Goal: Task Accomplishment & Management: Complete application form

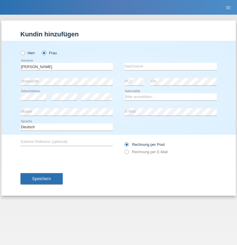
type input "[PERSON_NAME]"
click at [171, 66] on input "text" at bounding box center [171, 66] width 92 height 7
type input "Baloh"
select select "CH"
radio input "true"
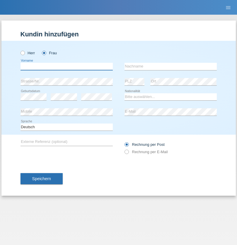
click at [67, 66] on input "text" at bounding box center [67, 66] width 92 height 7
type input "Jaqueline"
click at [171, 66] on input "text" at bounding box center [171, 66] width 92 height 7
type input "Lopes Duarte"
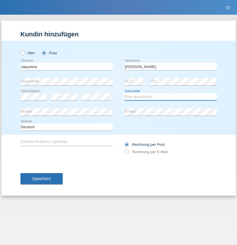
select select "PT"
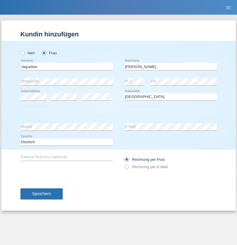
select select "C"
select select "18"
select select "07"
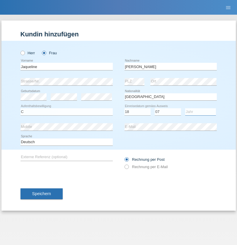
select select "2013"
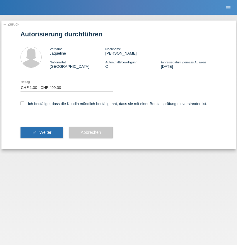
select select "1"
checkbox input "true"
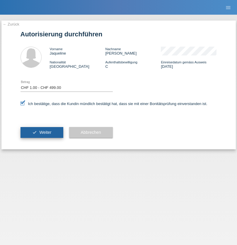
click at [42, 132] on span "Weiter" at bounding box center [45, 132] width 12 height 5
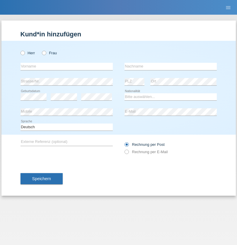
radio input "true"
click at [67, 66] on input "text" at bounding box center [67, 66] width 92 height 7
type input "[PERSON_NAME]"
click at [171, 66] on input "text" at bounding box center [171, 66] width 92 height 7
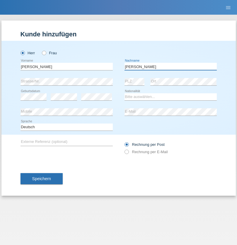
type input "Lopes Duarte"
select select "PT"
select select "C"
select select "18"
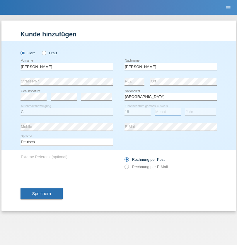
select select "07"
select select "2013"
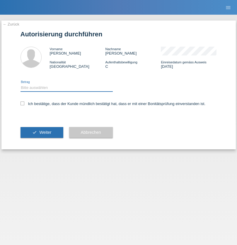
select select "1"
checkbox input "true"
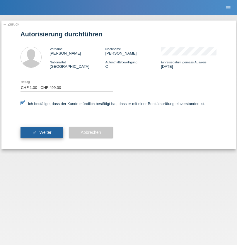
click at [42, 132] on span "Weiter" at bounding box center [45, 132] width 12 height 5
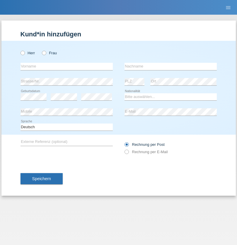
radio input "true"
click at [67, 66] on input "text" at bounding box center [67, 66] width 92 height 7
type input "Suada"
click at [171, 66] on input "text" at bounding box center [171, 66] width 92 height 7
type input "Fuss"
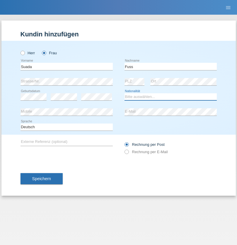
select select "AL"
select select "C"
select select "07"
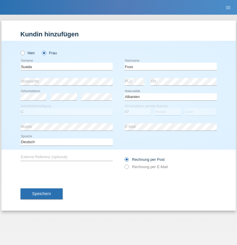
select select "06"
select select "1981"
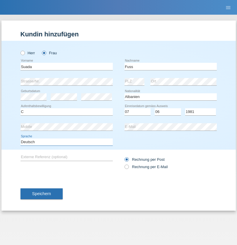
select select "en"
